Goal: Find specific page/section: Find specific page/section

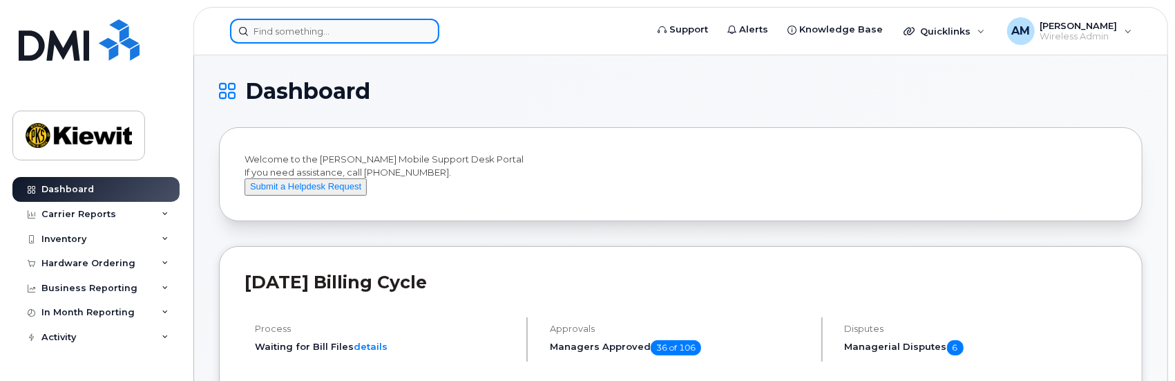
click at [286, 29] on input at bounding box center [334, 31] width 209 height 25
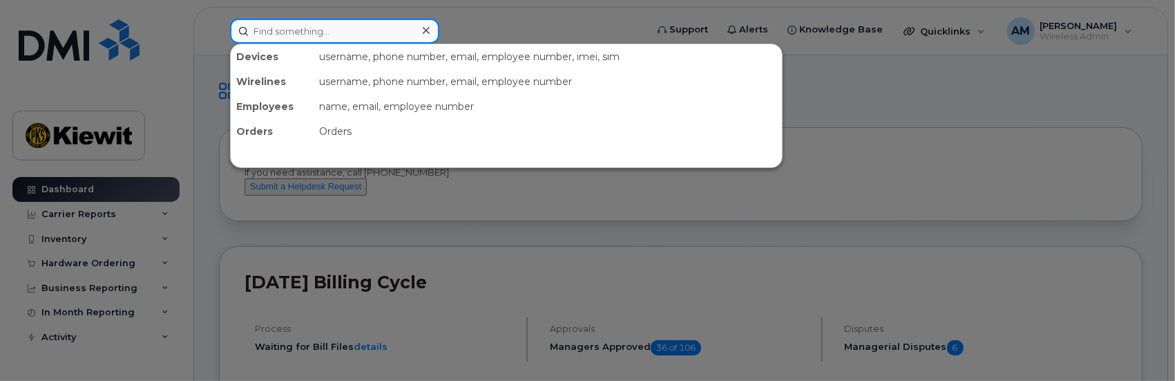
paste input "Kayla.Kifumbi"
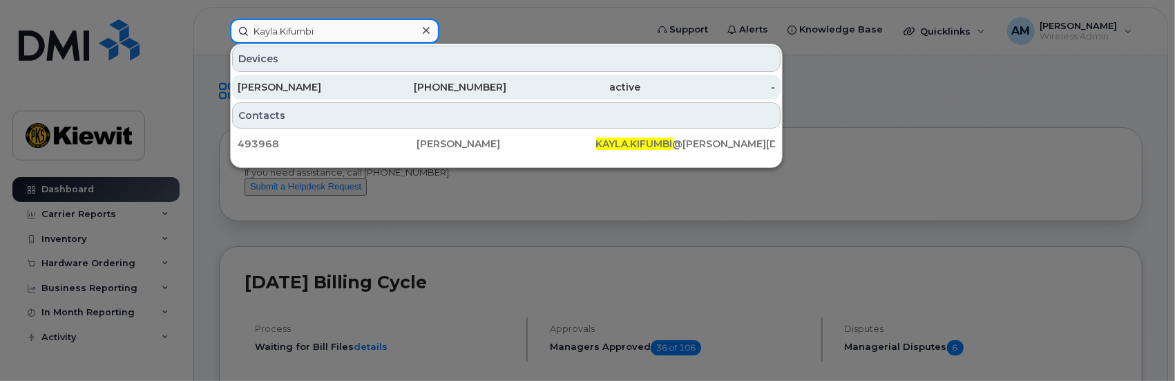
type input "Kayla.Kifumbi"
click at [275, 83] on div "[PERSON_NAME]" at bounding box center [305, 87] width 135 height 14
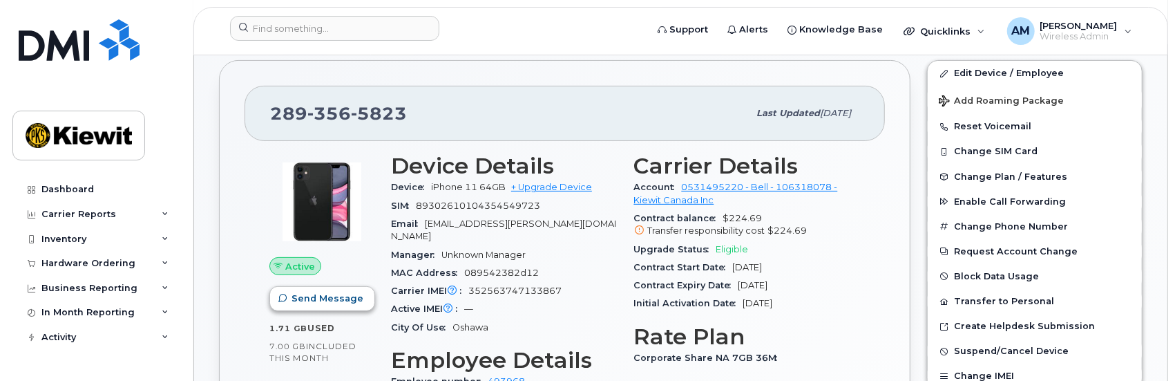
scroll to position [264, 0]
